Goal: Information Seeking & Learning: Understand process/instructions

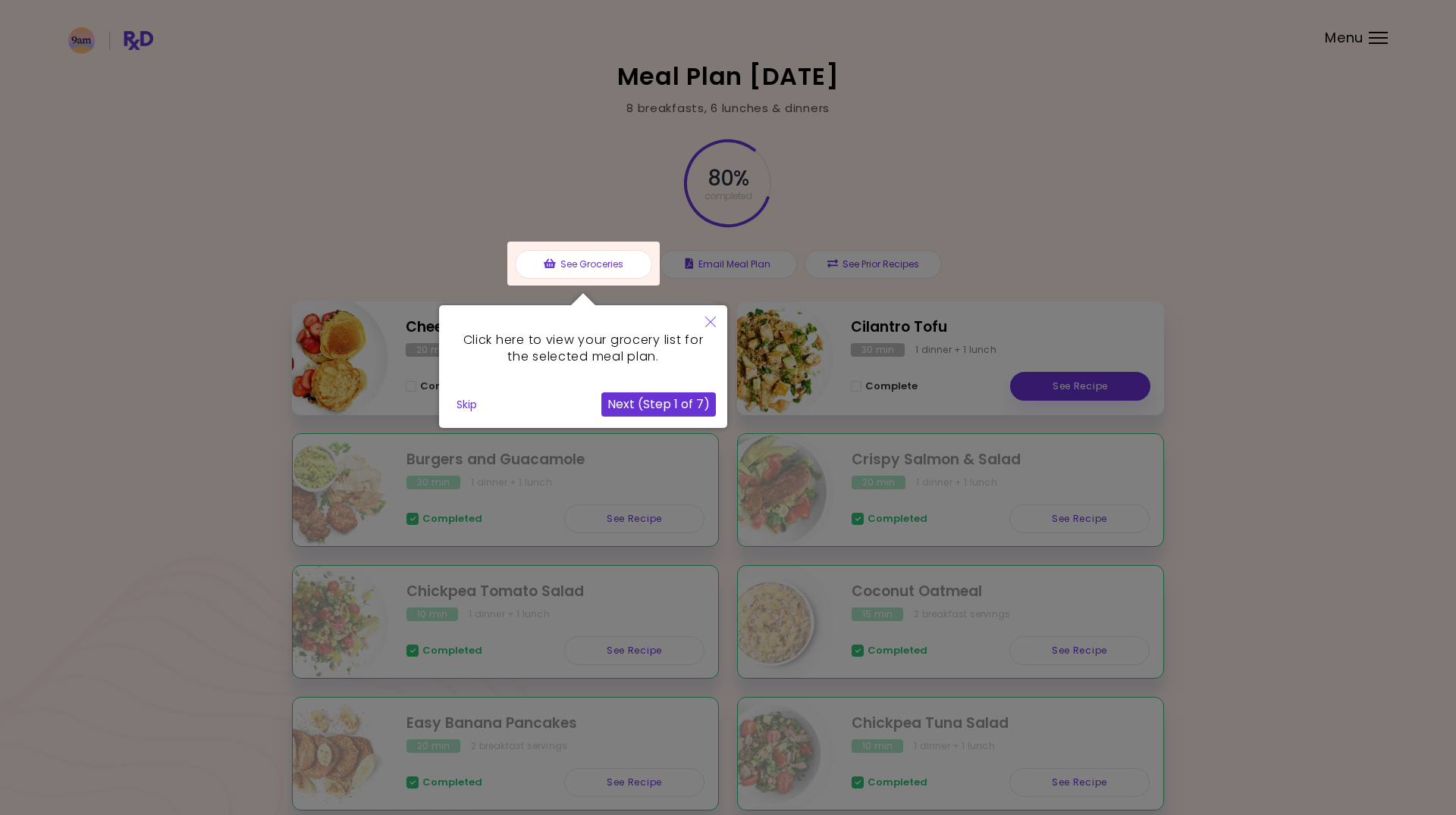
click at [463, 397] on button "Skip" at bounding box center [467, 404] width 33 height 23
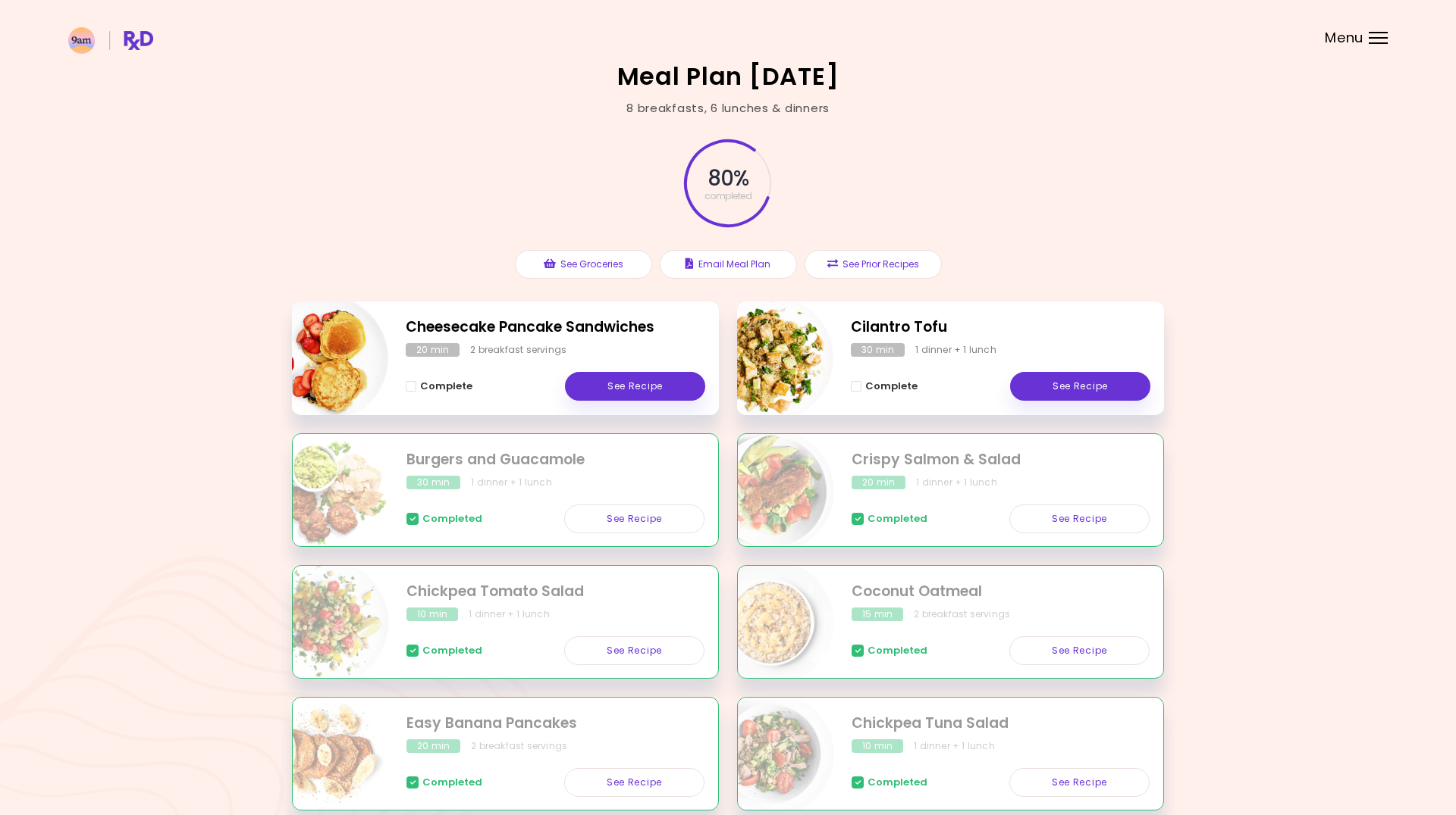
click at [526, 329] on h2 "Cheesecake Pancake Sandwiches" at bounding box center [555, 328] width 300 height 22
click at [602, 381] on link "See Recipe" at bounding box center [634, 386] width 140 height 29
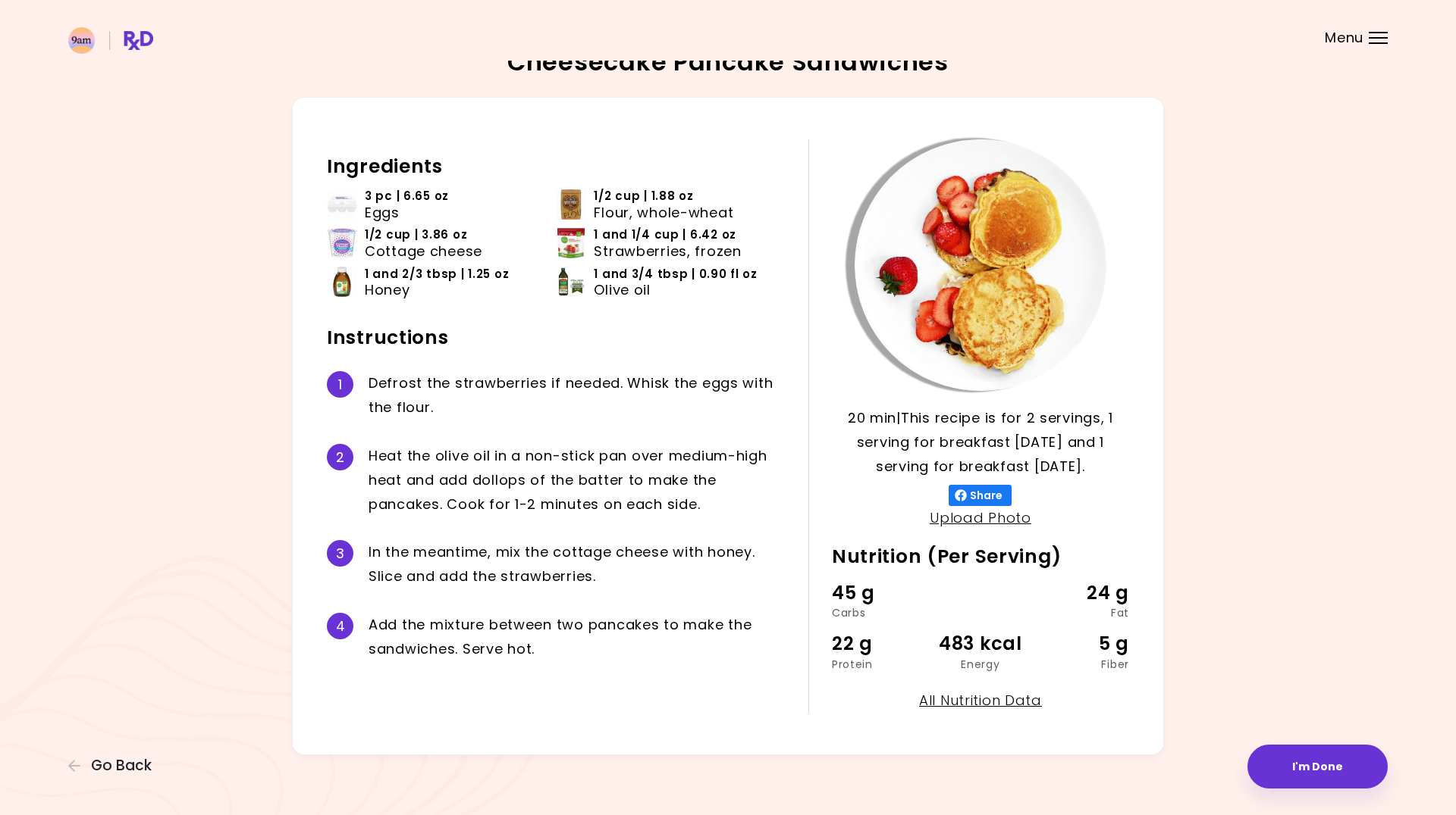
scroll to position [13, 0]
click at [118, 762] on span "Go Back" at bounding box center [121, 766] width 60 height 16
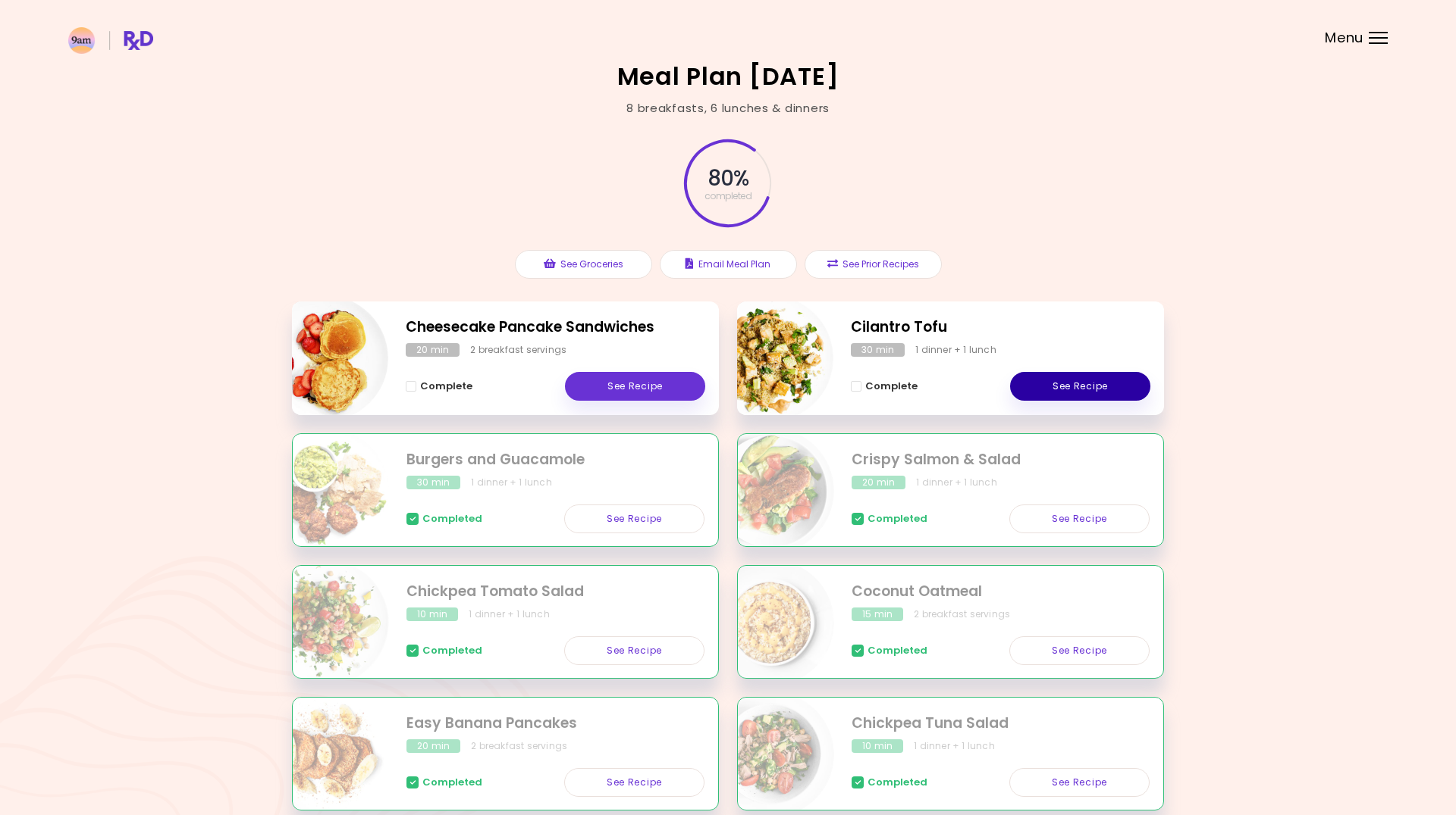
click at [1059, 383] on link "See Recipe" at bounding box center [1080, 386] width 140 height 29
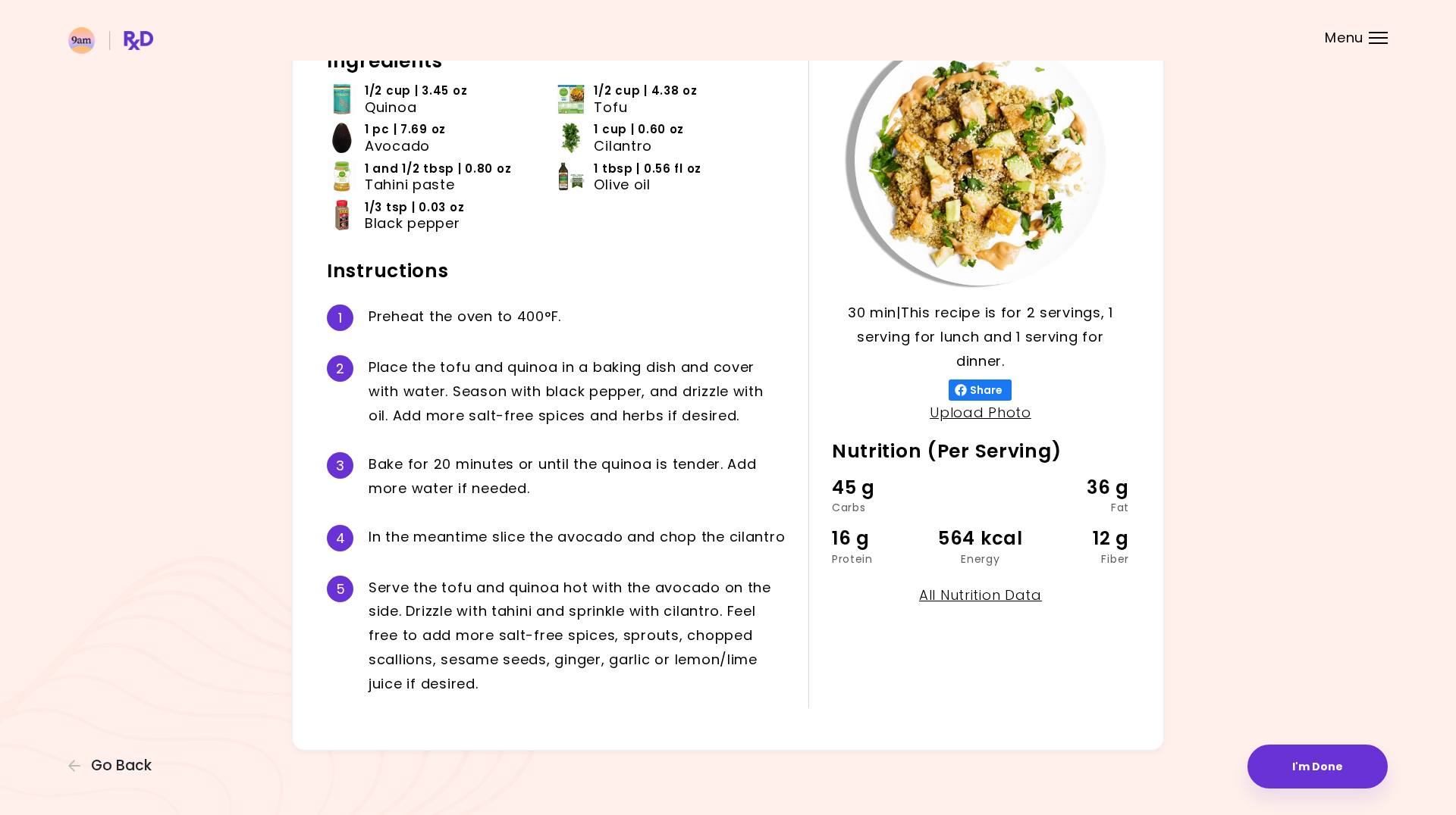
scroll to position [128, 0]
